Goal: Information Seeking & Learning: Learn about a topic

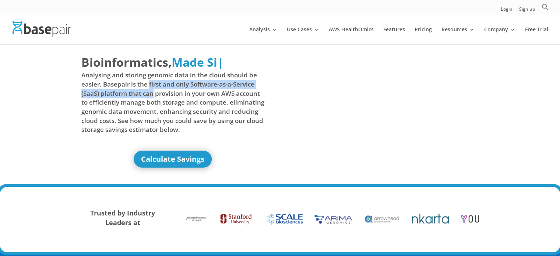
drag, startPoint x: 148, startPoint y: 86, endPoint x: 153, endPoint y: 94, distance: 9.6
click at [153, 94] on span "Analysing and storing genomic data in the cloud should be easier. Basepair is t…" at bounding box center [172, 102] width 183 height 63
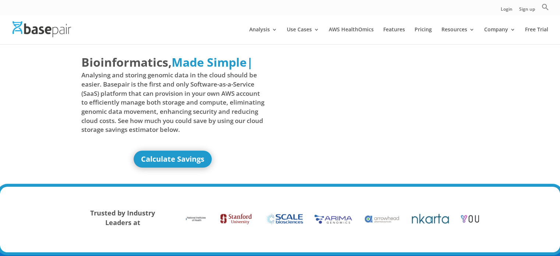
click at [175, 98] on span "Analysing and storing genomic data in the cloud should be easier. Basepair is t…" at bounding box center [172, 102] width 183 height 63
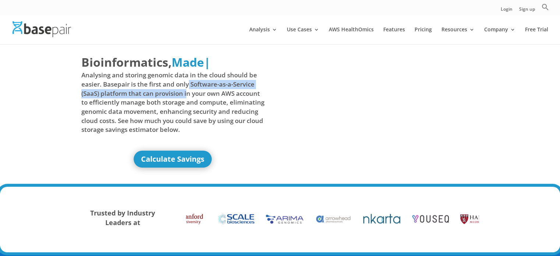
drag, startPoint x: 189, startPoint y: 85, endPoint x: 186, endPoint y: 92, distance: 7.3
click at [186, 92] on span "Analysing and storing genomic data in the cloud should be easier. Basepair is t…" at bounding box center [172, 102] width 183 height 63
click at [178, 97] on span "Analysing and storing genomic data in the cloud should be easier. Basepair is t…" at bounding box center [172, 102] width 183 height 63
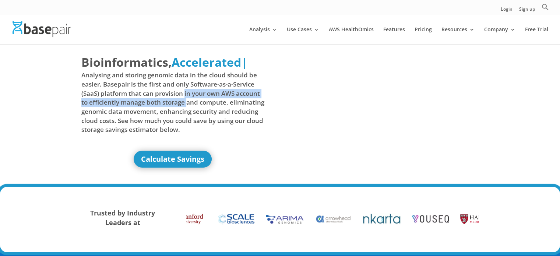
drag, startPoint x: 185, startPoint y: 93, endPoint x: 186, endPoint y: 98, distance: 5.7
click at [186, 98] on span "Analysing and storing genomic data in the cloud should be easier. Basepair is t…" at bounding box center [172, 102] width 183 height 63
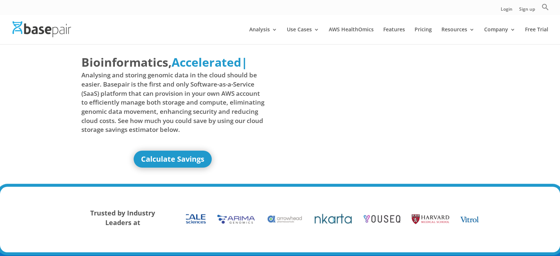
click at [190, 98] on span "Analysing and storing genomic data in the cloud should be easier. Basepair is t…" at bounding box center [172, 102] width 183 height 63
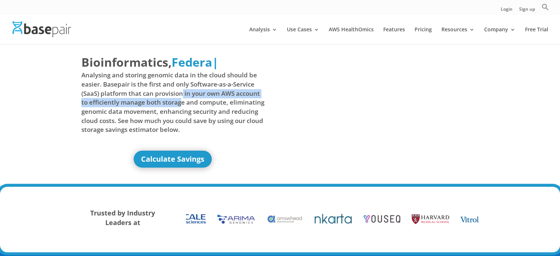
drag, startPoint x: 184, startPoint y: 94, endPoint x: 183, endPoint y: 101, distance: 7.9
click at [183, 101] on span "Analysing and storing genomic data in the cloud should be easier. Basepair is t…" at bounding box center [172, 102] width 183 height 63
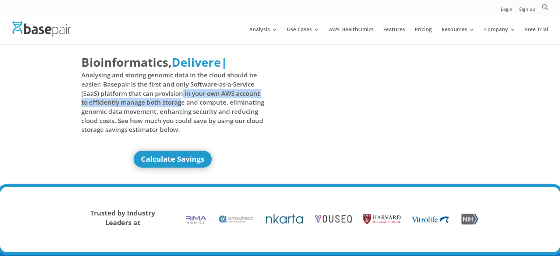
click at [183, 101] on span "Analysing and storing genomic data in the cloud should be easier. Basepair is t…" at bounding box center [172, 102] width 183 height 63
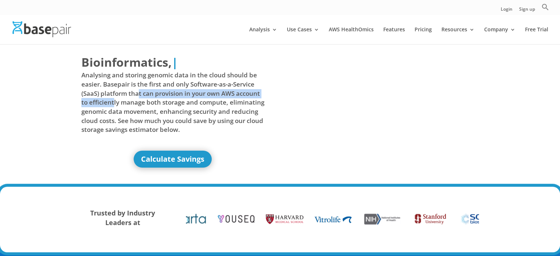
drag, startPoint x: 139, startPoint y: 95, endPoint x: 113, endPoint y: 100, distance: 26.6
click at [113, 100] on span "Analysing and storing genomic data in the cloud should be easier. Basepair is t…" at bounding box center [172, 102] width 183 height 63
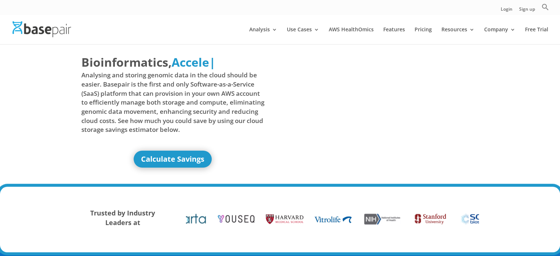
click at [116, 99] on span "Analysing and storing genomic data in the cloud should be easier. Basepair is t…" at bounding box center [172, 102] width 183 height 63
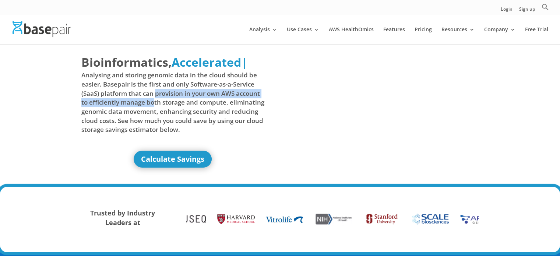
drag, startPoint x: 155, startPoint y: 93, endPoint x: 155, endPoint y: 101, distance: 8.5
click at [155, 101] on span "Analysing and storing genomic data in the cloud should be easier. Basepair is t…" at bounding box center [172, 102] width 183 height 63
click at [147, 105] on span "Analysing and storing genomic data in the cloud should be easier. Basepair is t…" at bounding box center [172, 102] width 183 height 63
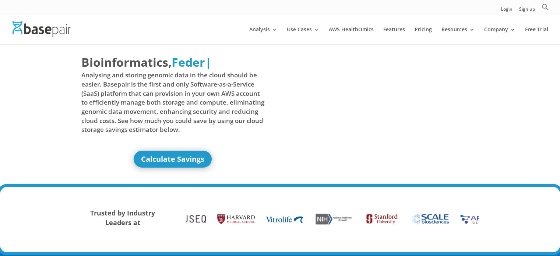
click at [158, 102] on span "Analysing and storing genomic data in the cloud should be easier. Basepair is t…" at bounding box center [172, 102] width 183 height 63
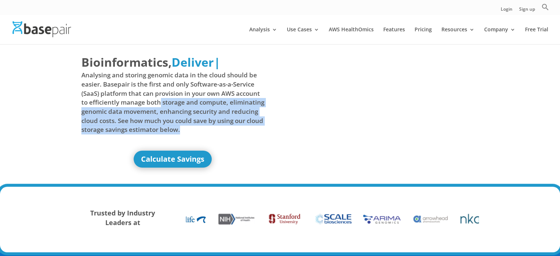
drag, startPoint x: 160, startPoint y: 102, endPoint x: 229, endPoint y: 131, distance: 75.1
click at [229, 131] on span "Analysing and storing genomic data in the cloud should be easier. Basepair is t…" at bounding box center [172, 102] width 183 height 63
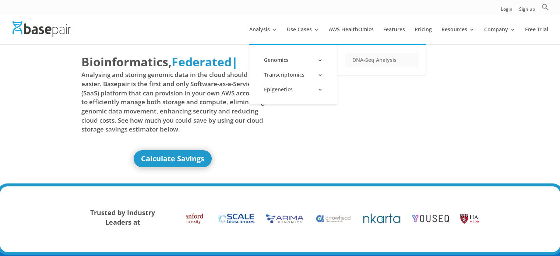
click at [354, 60] on link "DNA-Seq Analysis" at bounding box center [382, 60] width 74 height 15
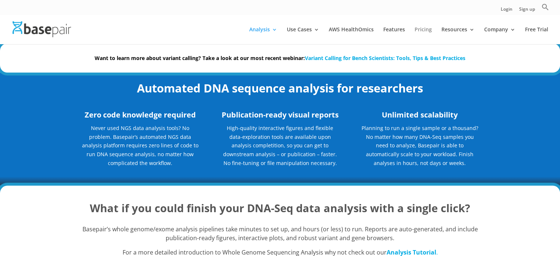
click at [423, 28] on link "Pricing" at bounding box center [423, 35] width 17 height 17
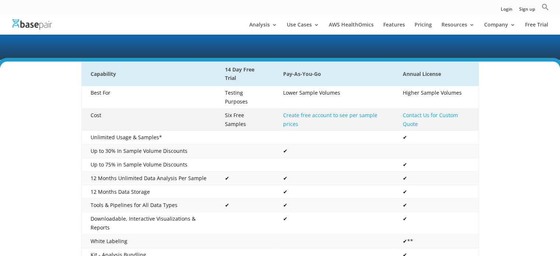
scroll to position [147, 0]
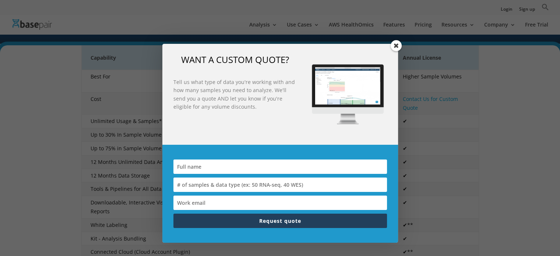
click at [398, 45] on span at bounding box center [396, 45] width 11 height 11
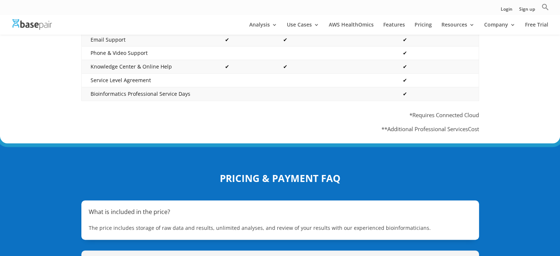
scroll to position [332, 0]
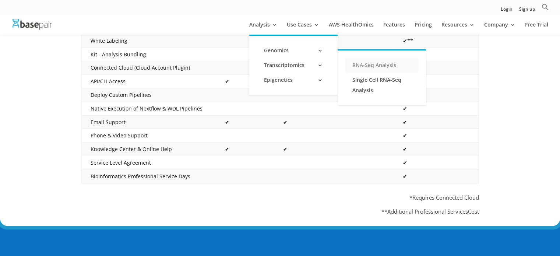
click at [374, 66] on link "RNA-Seq Analysis" at bounding box center [382, 65] width 74 height 15
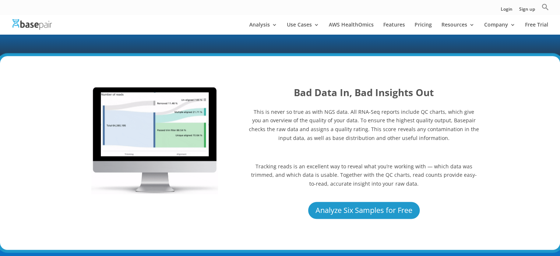
scroll to position [1032, 0]
